Goal: Transaction & Acquisition: Subscribe to service/newsletter

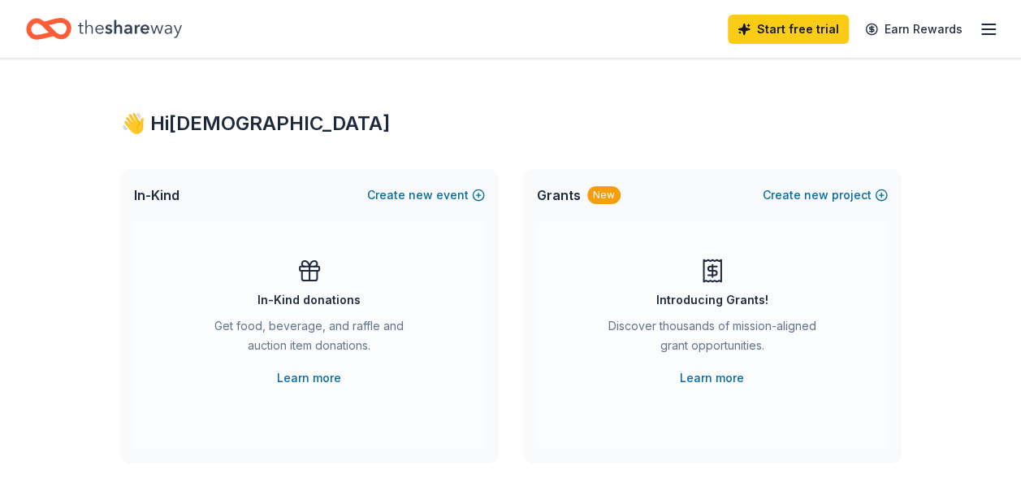
click at [986, 24] on icon "button" at bounding box center [989, 30] width 20 height 20
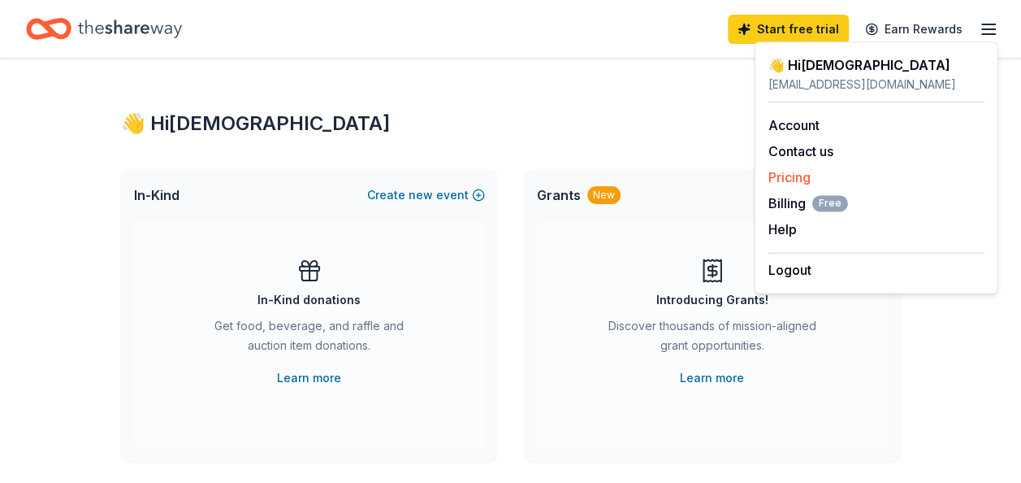
click at [778, 180] on link "Pricing" at bounding box center [790, 177] width 42 height 16
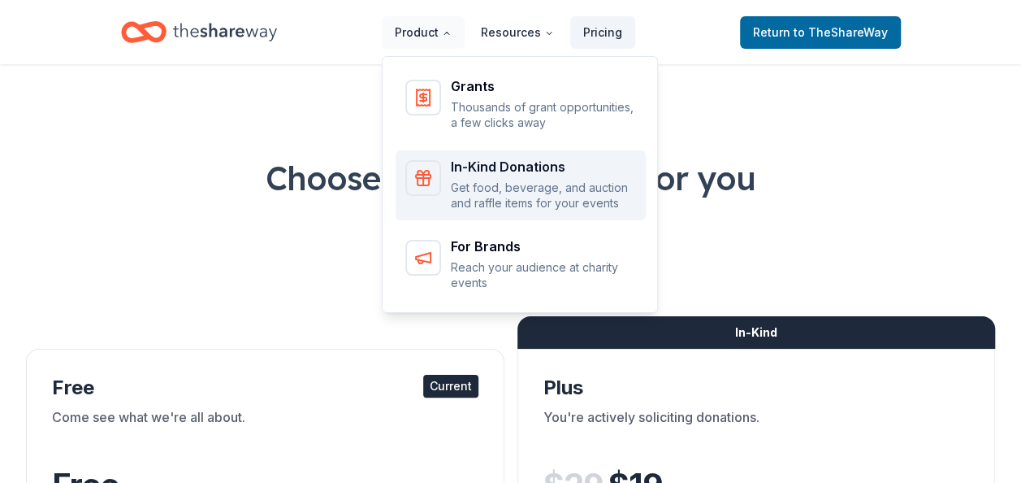
click at [496, 202] on p "Get food, beverage, and auction and raffle items for your events" at bounding box center [543, 196] width 185 height 32
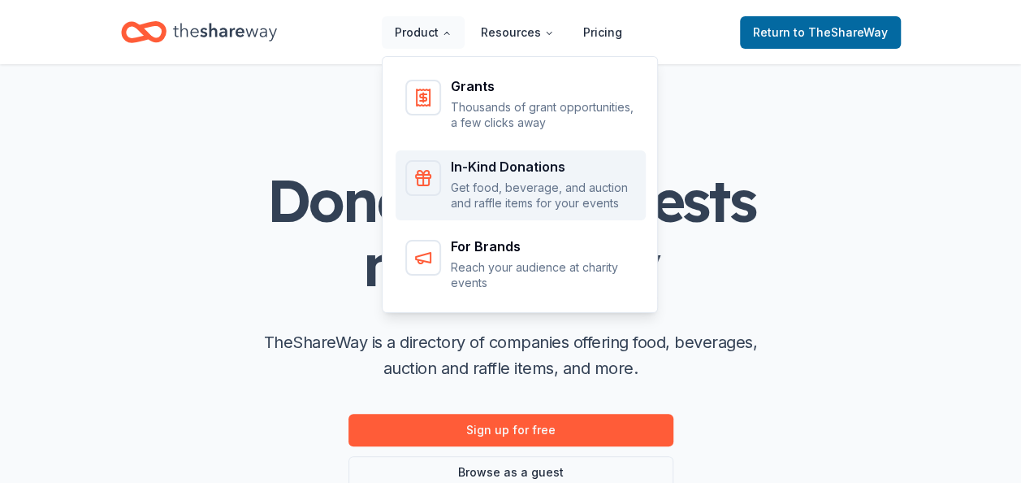
click at [514, 166] on div "In-Kind Donations" at bounding box center [543, 166] width 185 height 13
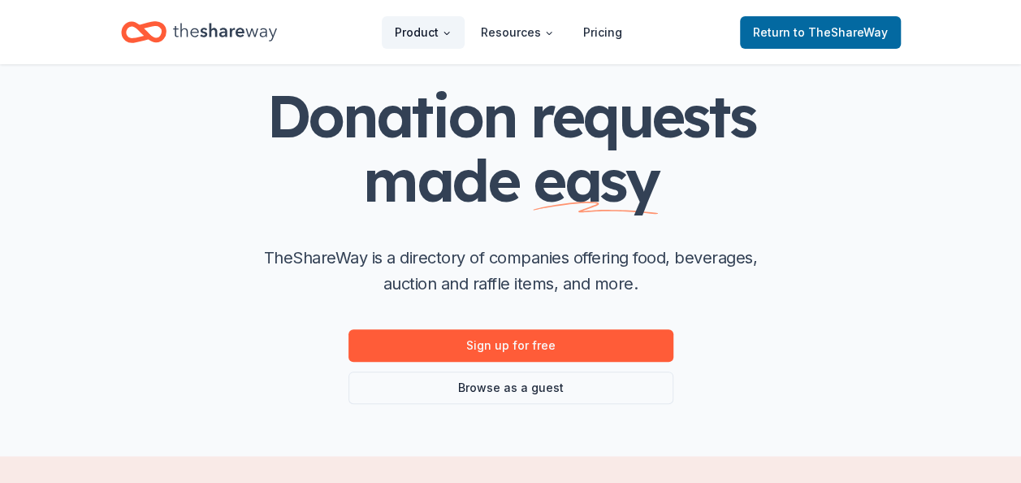
scroll to position [163, 0]
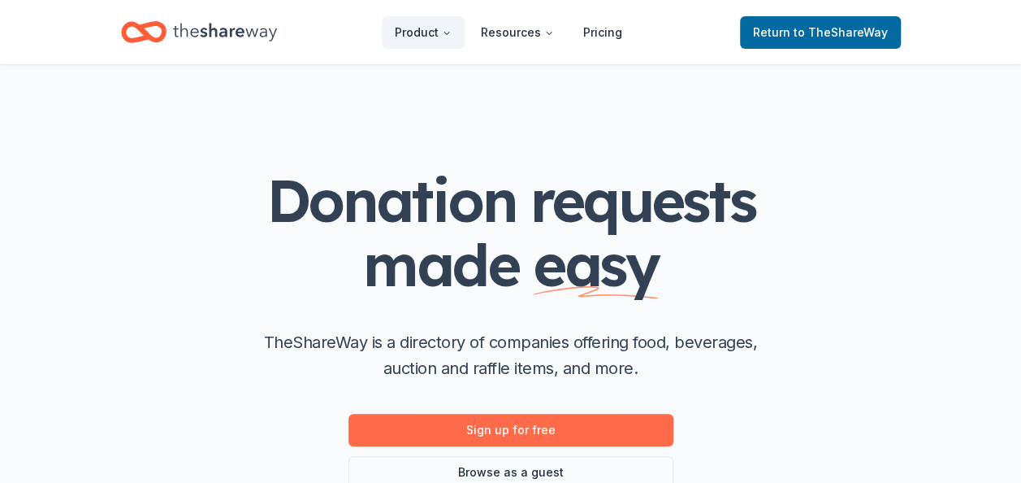
click at [499, 431] on link "Sign up for free" at bounding box center [511, 430] width 325 height 33
